Goal: Task Accomplishment & Management: Manage account settings

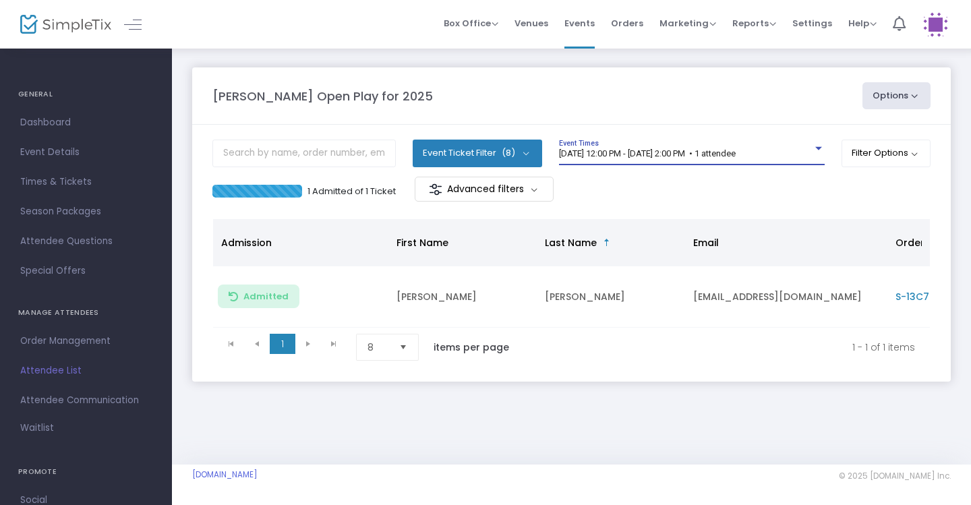
click at [797, 152] on div "[DATE] 12:00 PM - [DATE] 2:00 PM • 1 attendee" at bounding box center [686, 154] width 254 height 10
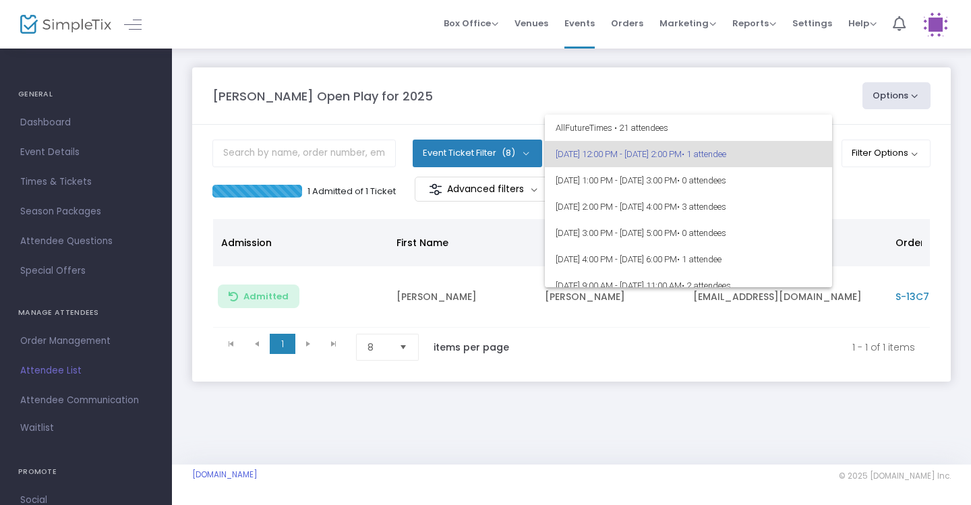
click at [859, 188] on div at bounding box center [485, 252] width 971 height 505
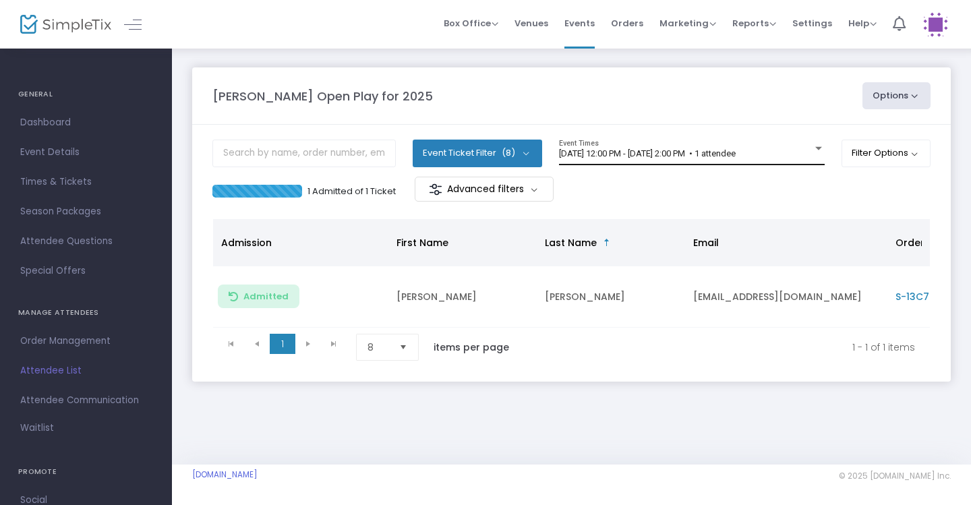
click at [731, 161] on div "[DATE] 12:00 PM - [DATE] 2:00 PM • 1 attendee Event Times" at bounding box center [692, 153] width 266 height 26
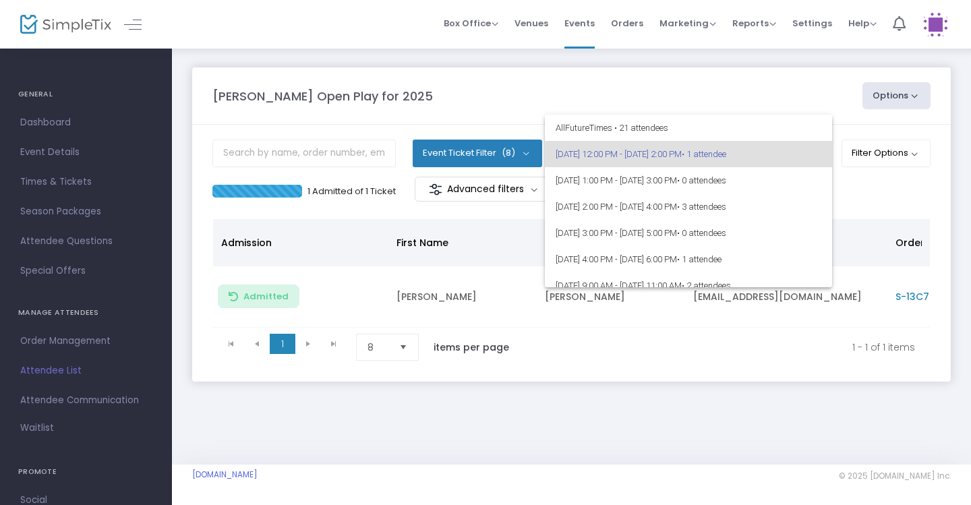
click at [871, 188] on div at bounding box center [485, 252] width 971 height 505
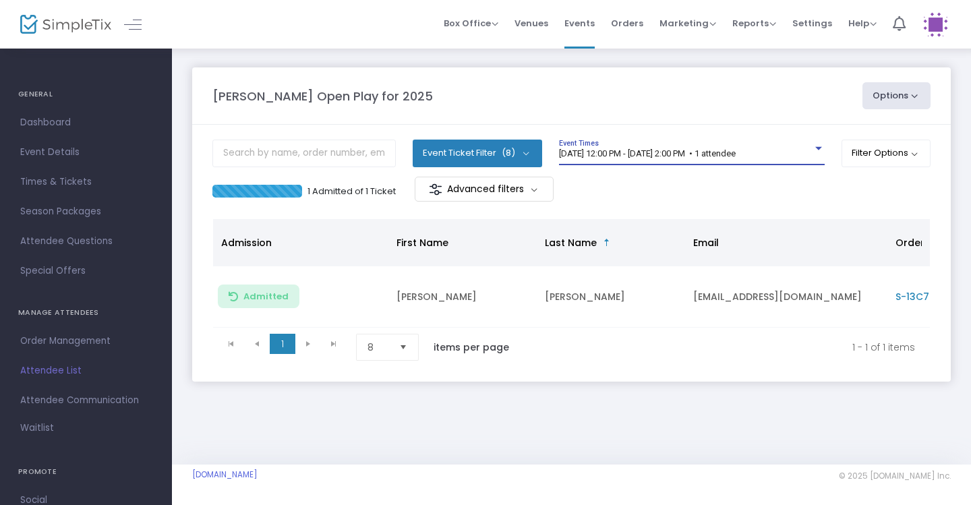
click at [706, 148] on span "[DATE] 12:00 PM - [DATE] 2:00 PM • 1 attendee" at bounding box center [647, 153] width 177 height 10
click at [735, 157] on span "[DATE] 12:00 PM - [DATE] 2:00 PM • 1 attendee" at bounding box center [647, 153] width 177 height 10
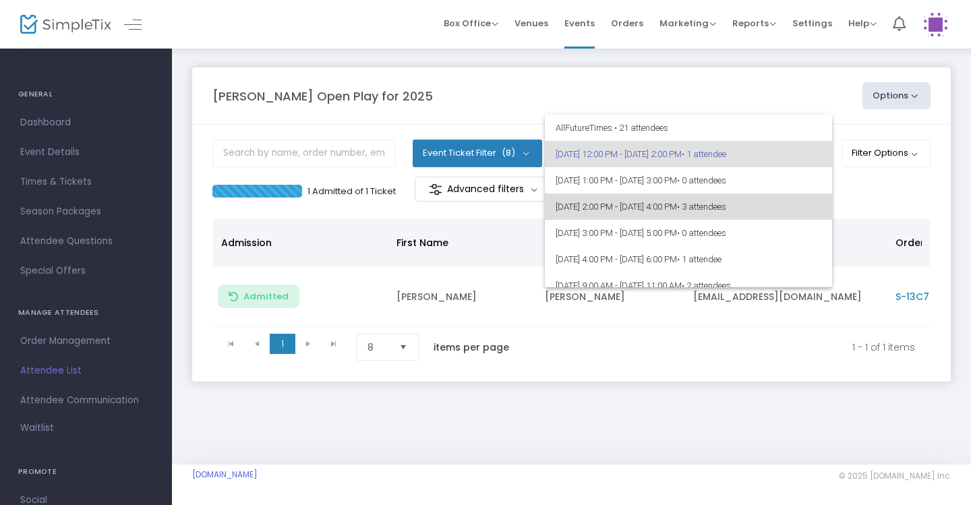
click at [742, 213] on span "8/26/2025 @ 2:00 PM - 8/26/2025 @ 4:00 PM • 3 attendees" at bounding box center [689, 207] width 266 height 26
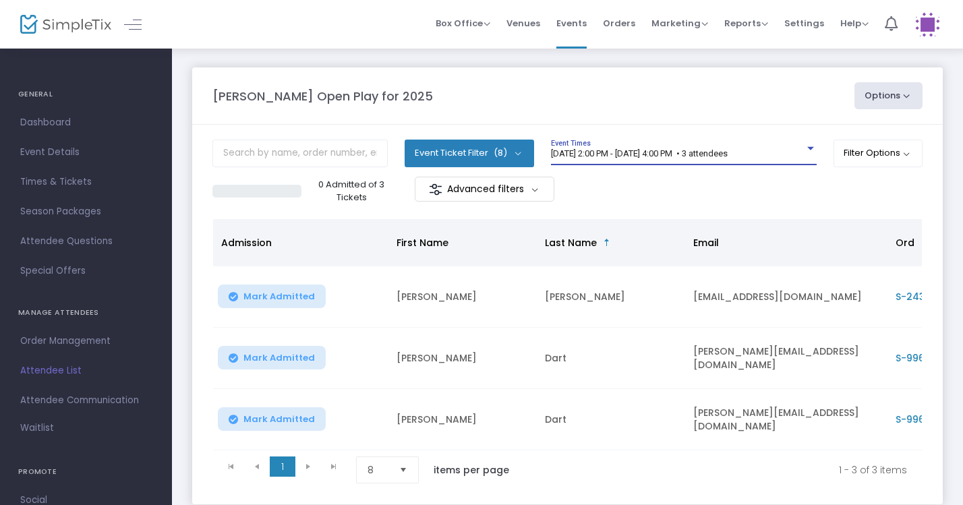
click at [728, 154] on span "8/26/2025 @ 2:00 PM - 8/26/2025 @ 4:00 PM • 3 attendees" at bounding box center [639, 153] width 177 height 10
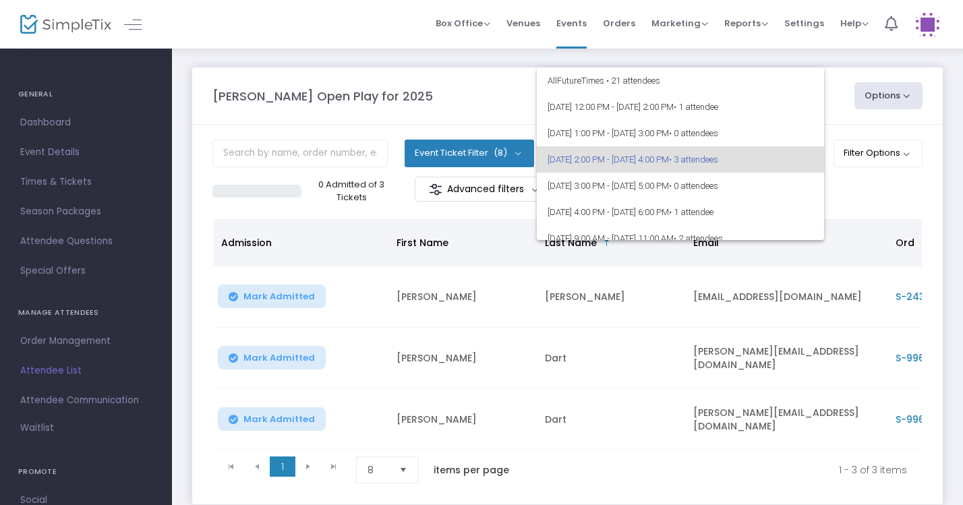
scroll to position [5, 0]
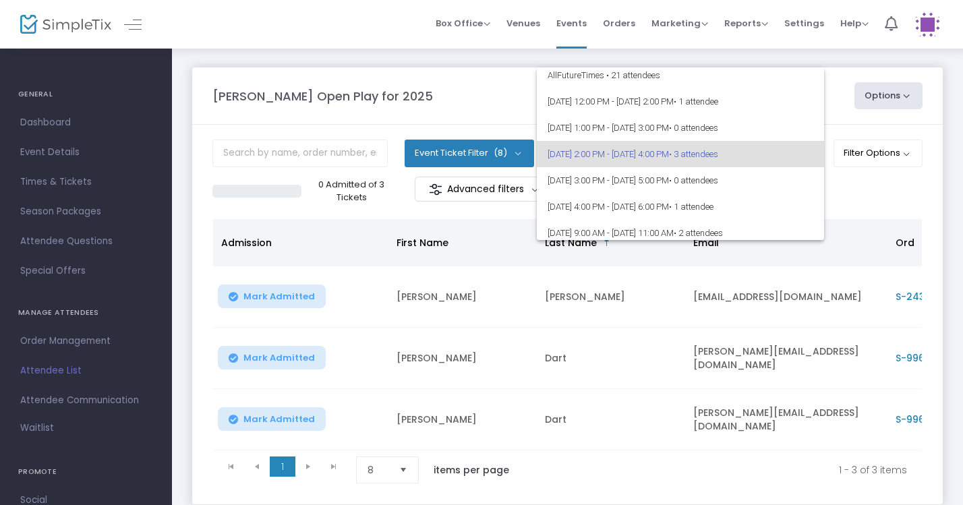
click at [843, 116] on div at bounding box center [481, 252] width 963 height 505
